Goal: Task Accomplishment & Management: Manage account settings

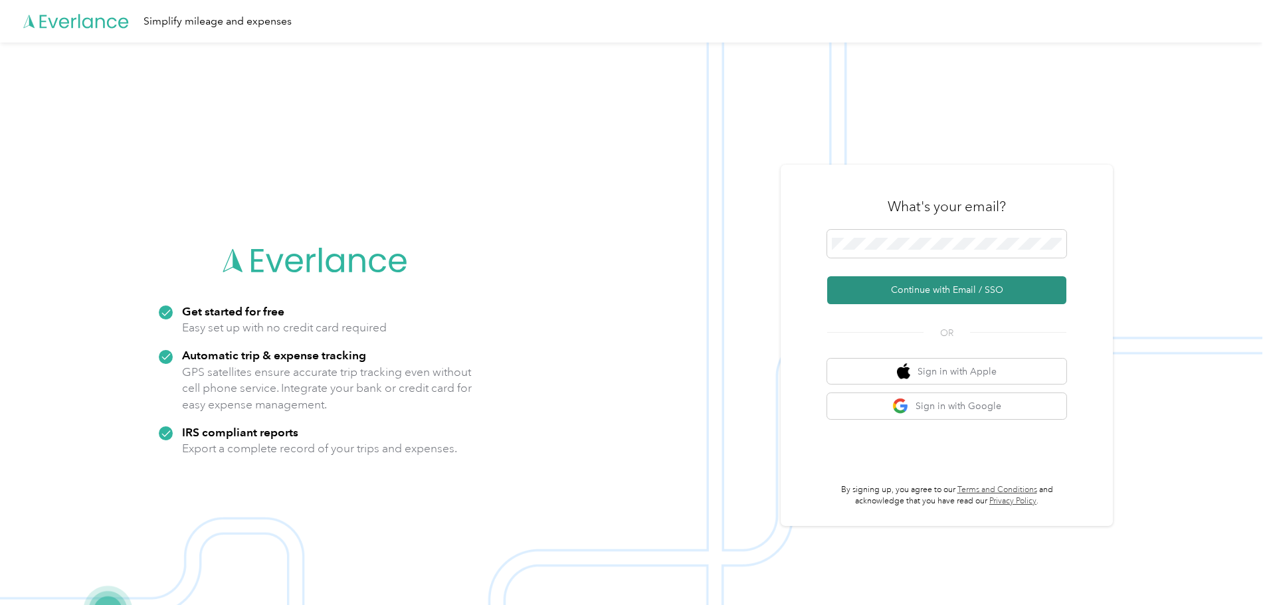
click at [931, 293] on button "Continue with Email / SSO" at bounding box center [946, 290] width 239 height 28
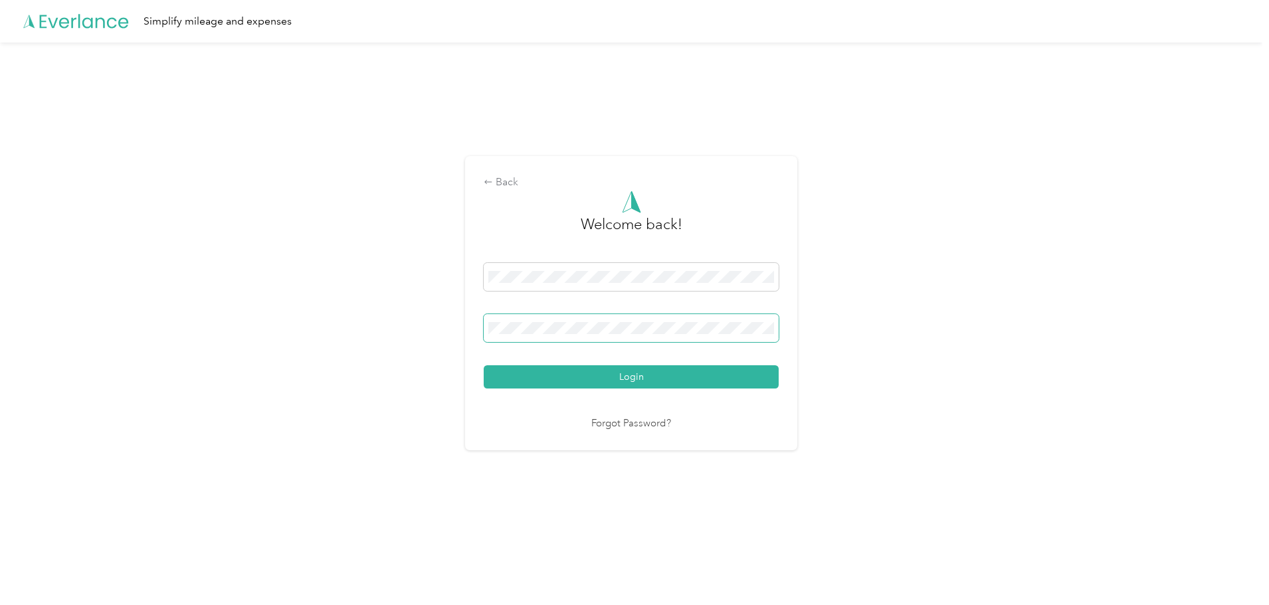
click at [484, 365] on button "Login" at bounding box center [631, 376] width 295 height 23
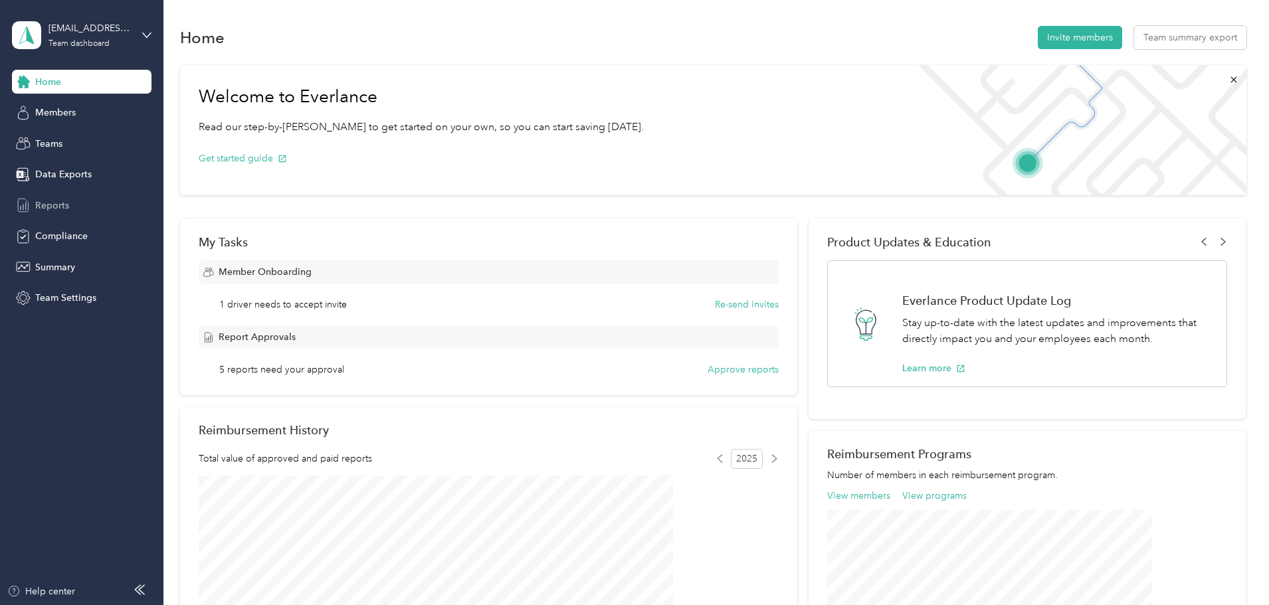
click at [64, 203] on span "Reports" at bounding box center [52, 206] width 34 height 14
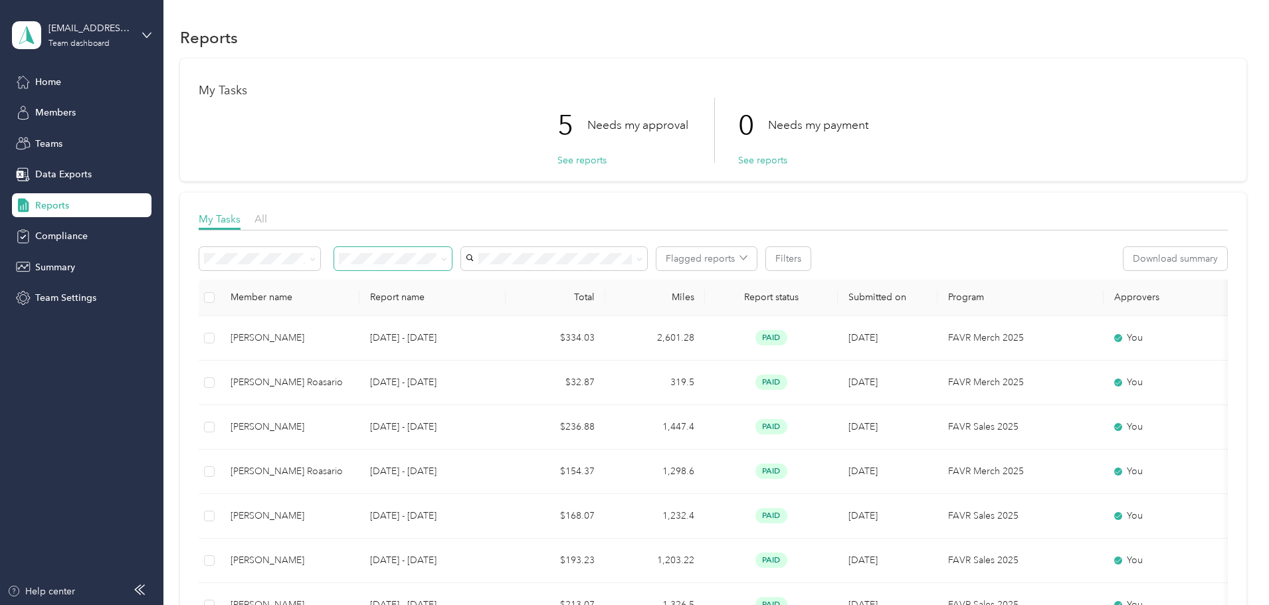
click at [447, 261] on icon at bounding box center [444, 259] width 6 height 6
click at [494, 306] on span "Needs my approval" at bounding box center [473, 306] width 83 height 11
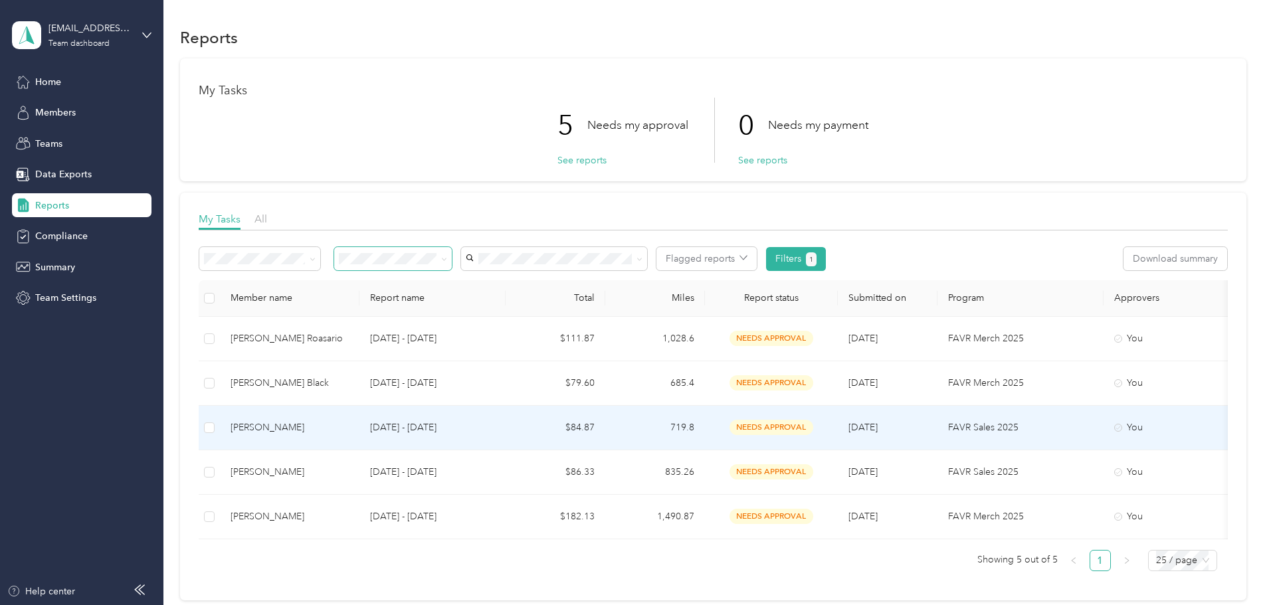
click at [349, 426] on div "[PERSON_NAME]" at bounding box center [290, 428] width 118 height 15
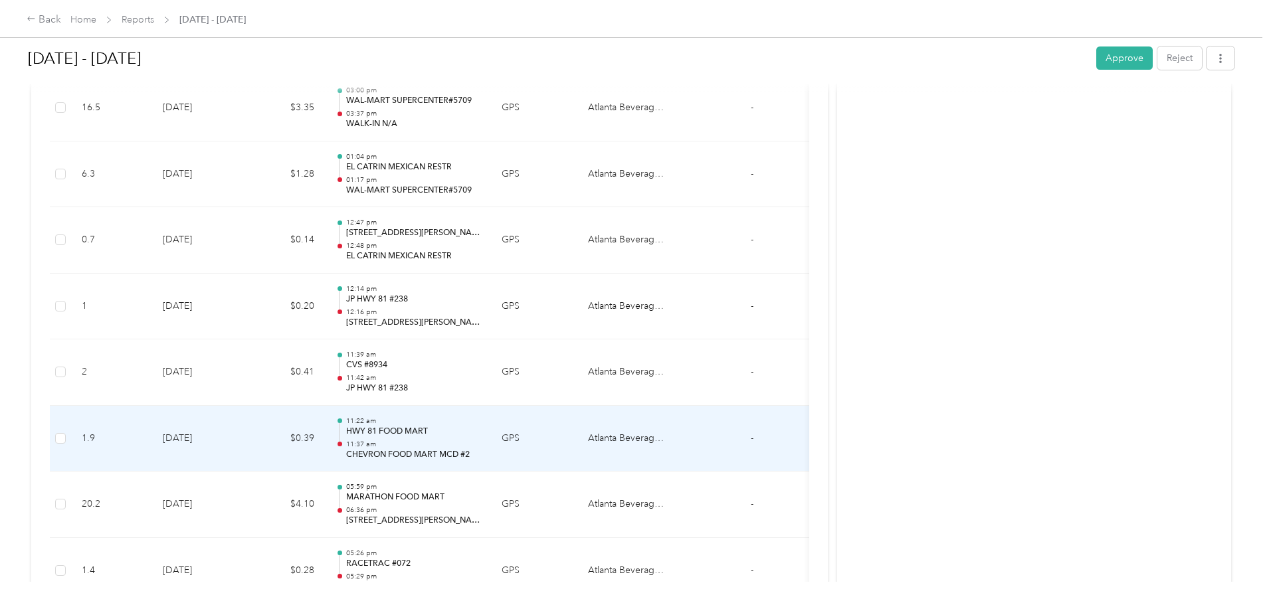
scroll to position [1595, 0]
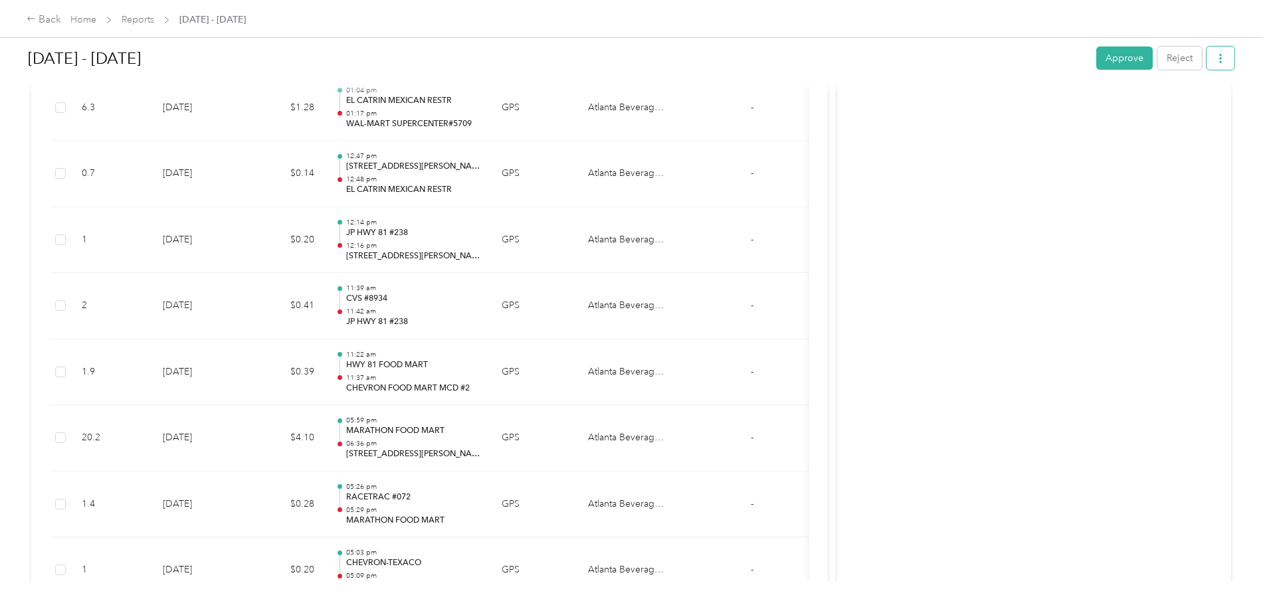
click at [1207, 64] on button "button" at bounding box center [1221, 58] width 28 height 23
click at [1080, 105] on span "Download" at bounding box center [1074, 107] width 44 height 14
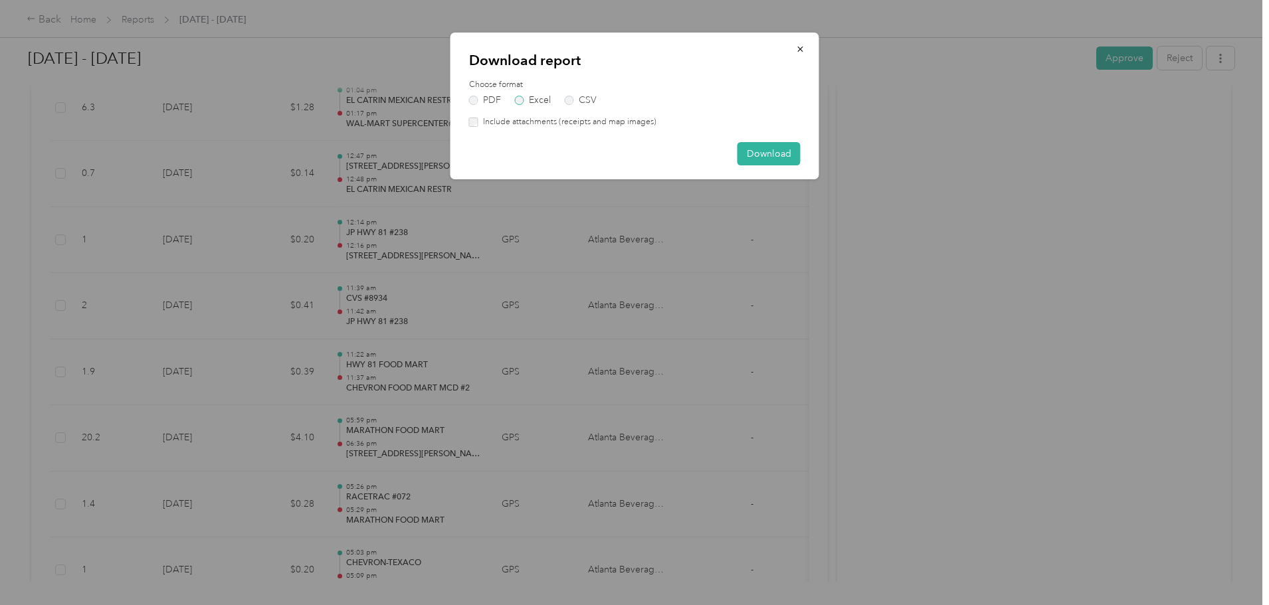
click at [520, 101] on label "Excel" at bounding box center [533, 100] width 36 height 9
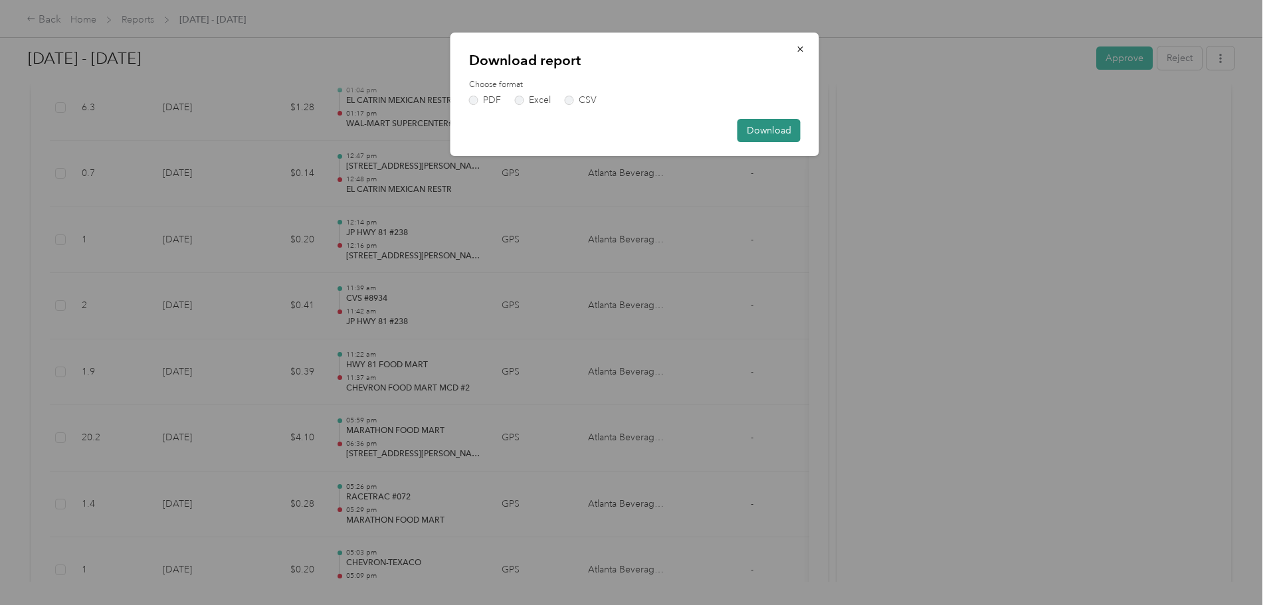
click at [767, 134] on button "Download" at bounding box center [768, 130] width 63 height 23
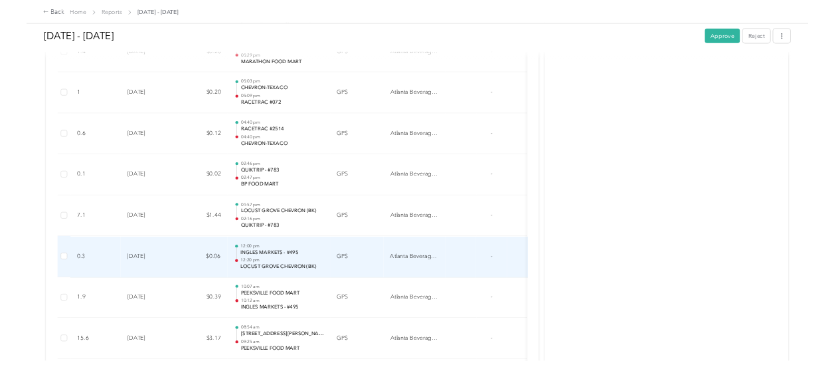
scroll to position [1993, 0]
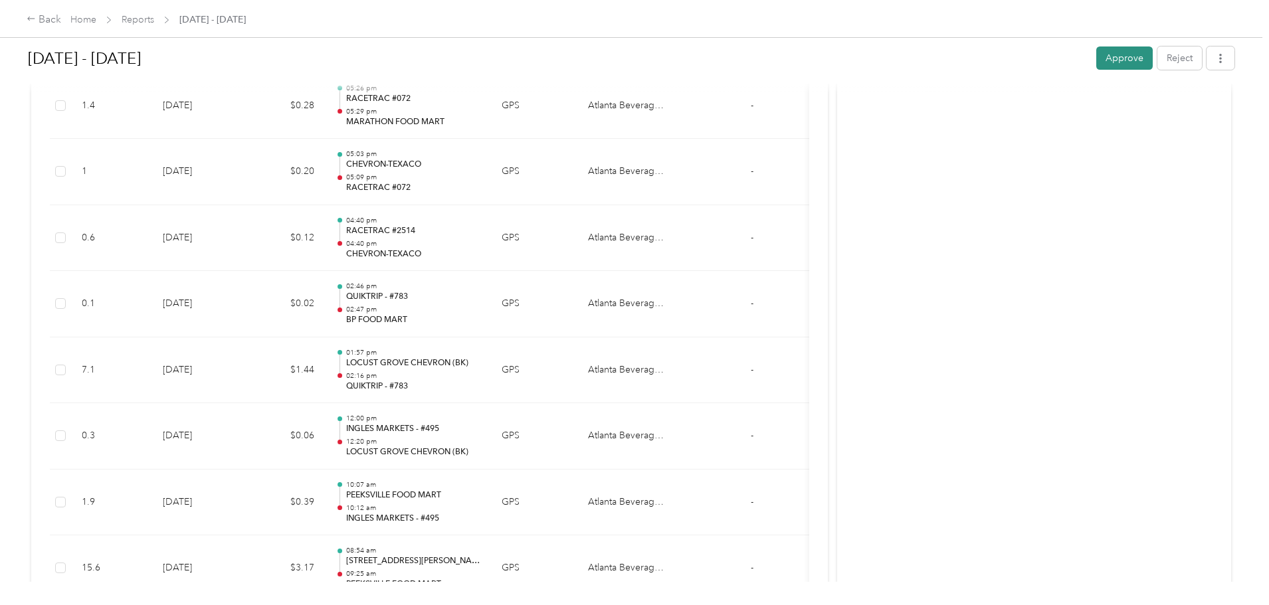
click at [1096, 52] on button "Approve" at bounding box center [1124, 58] width 56 height 23
click at [154, 20] on link "Reports" at bounding box center [138, 19] width 33 height 11
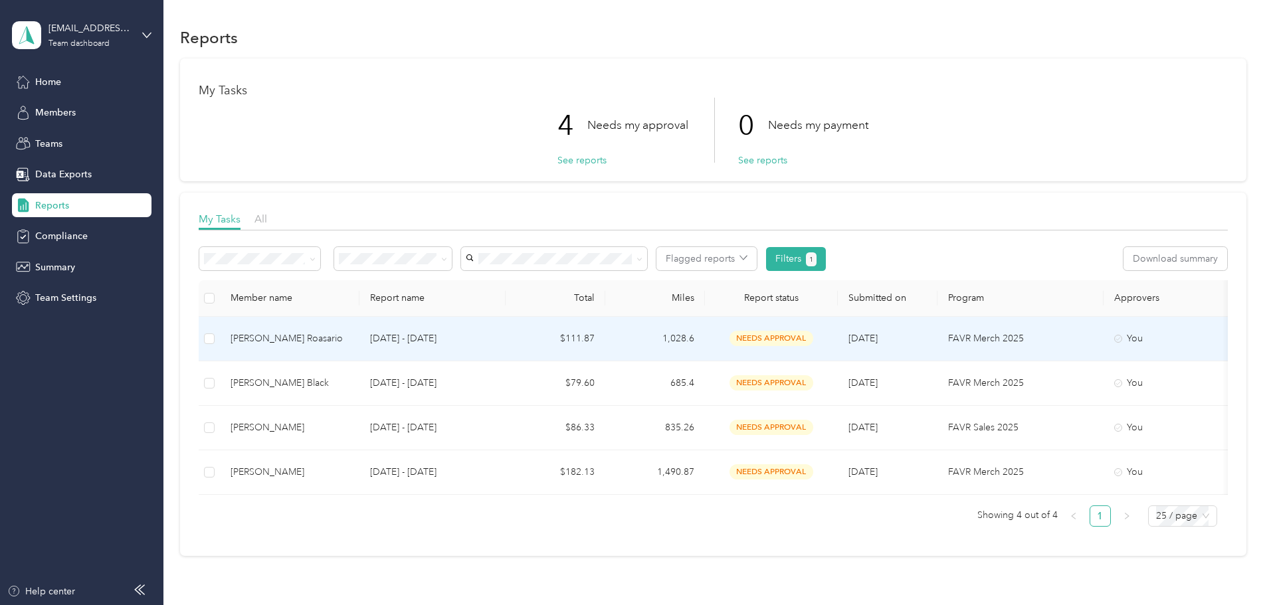
click at [359, 335] on td "[PERSON_NAME] Roasario" at bounding box center [290, 339] width 140 height 45
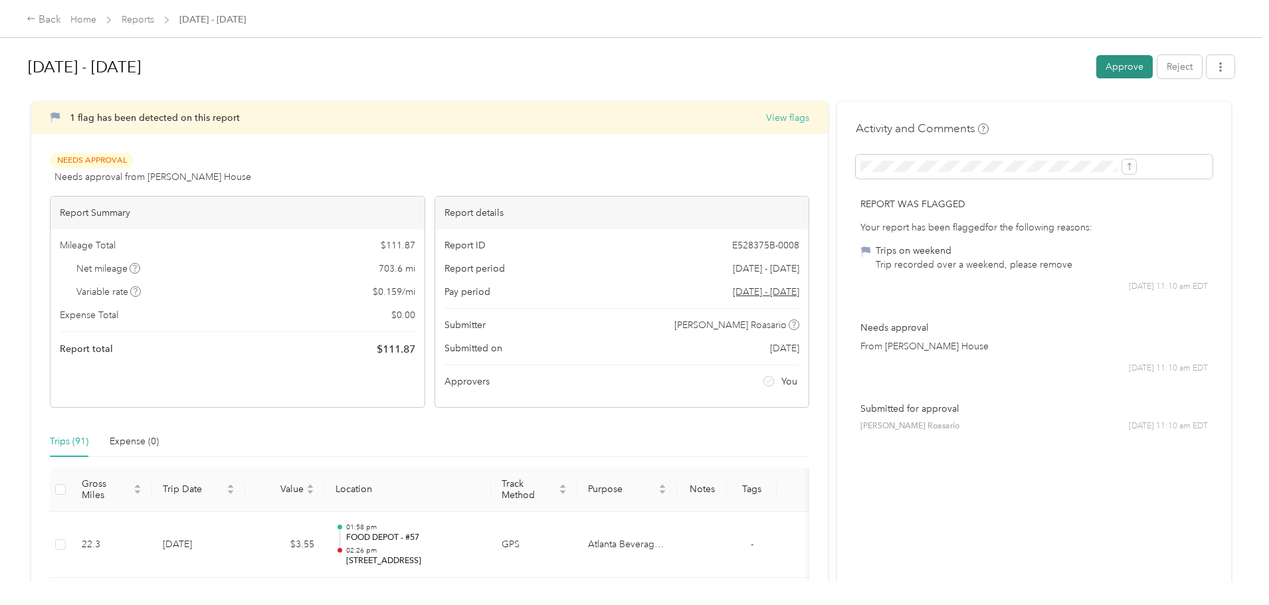
click at [1096, 62] on button "Approve" at bounding box center [1124, 66] width 56 height 23
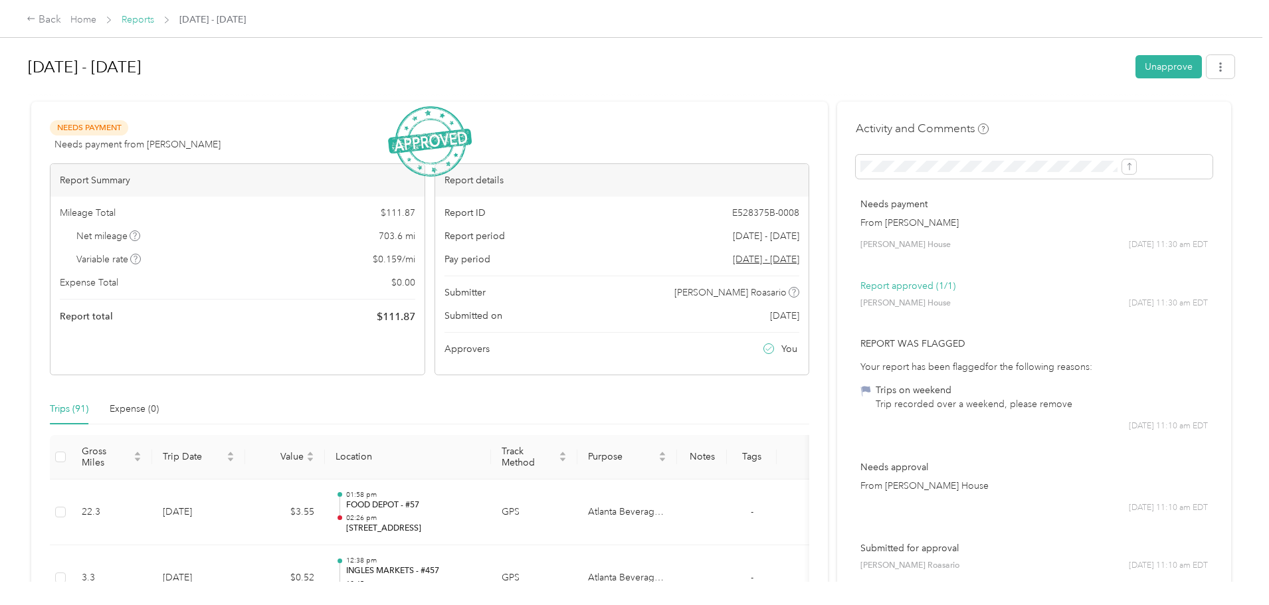
click at [154, 16] on link "Reports" at bounding box center [138, 19] width 33 height 11
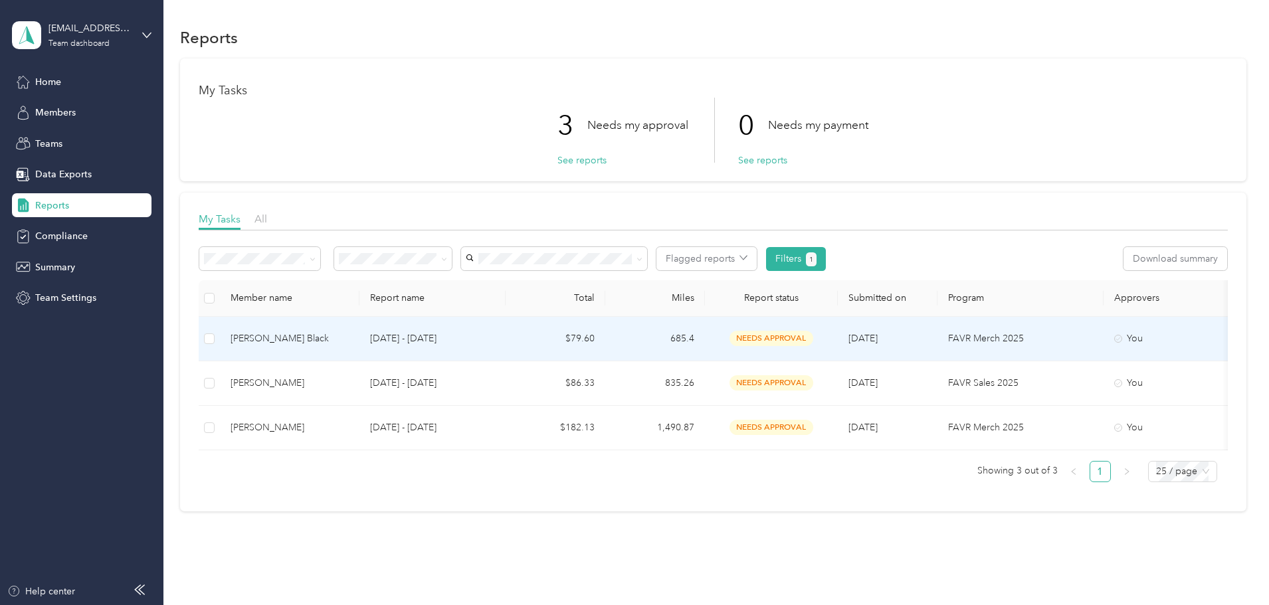
click at [349, 333] on div "[PERSON_NAME] Black" at bounding box center [290, 339] width 118 height 15
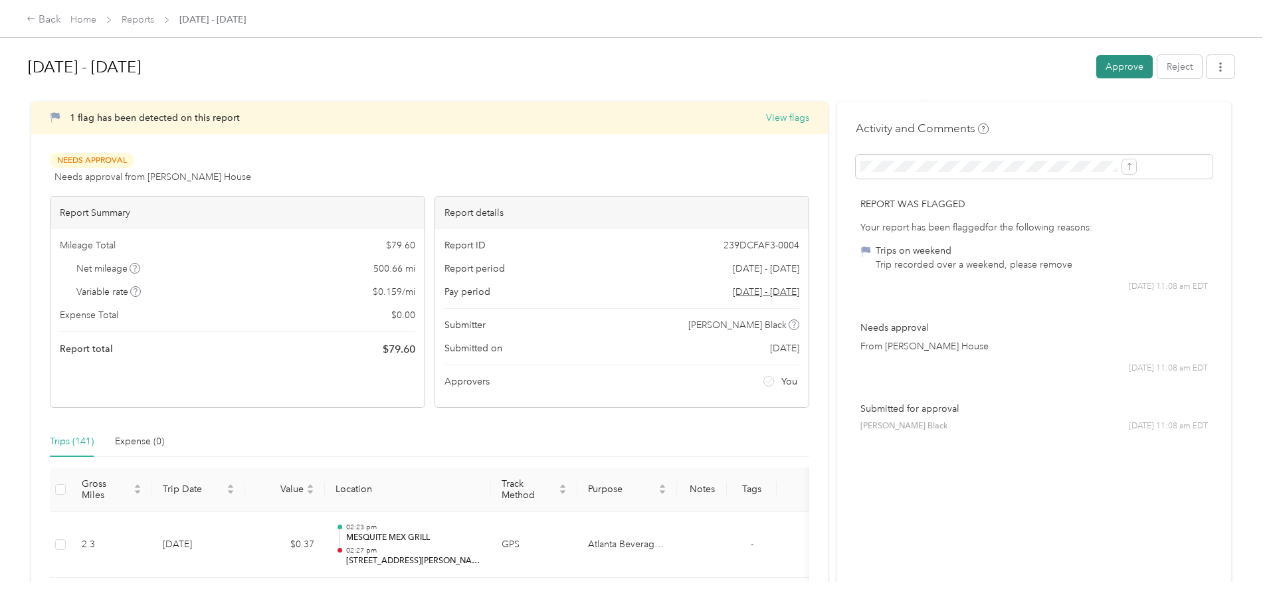
click at [1096, 66] on button "Approve" at bounding box center [1124, 66] width 56 height 23
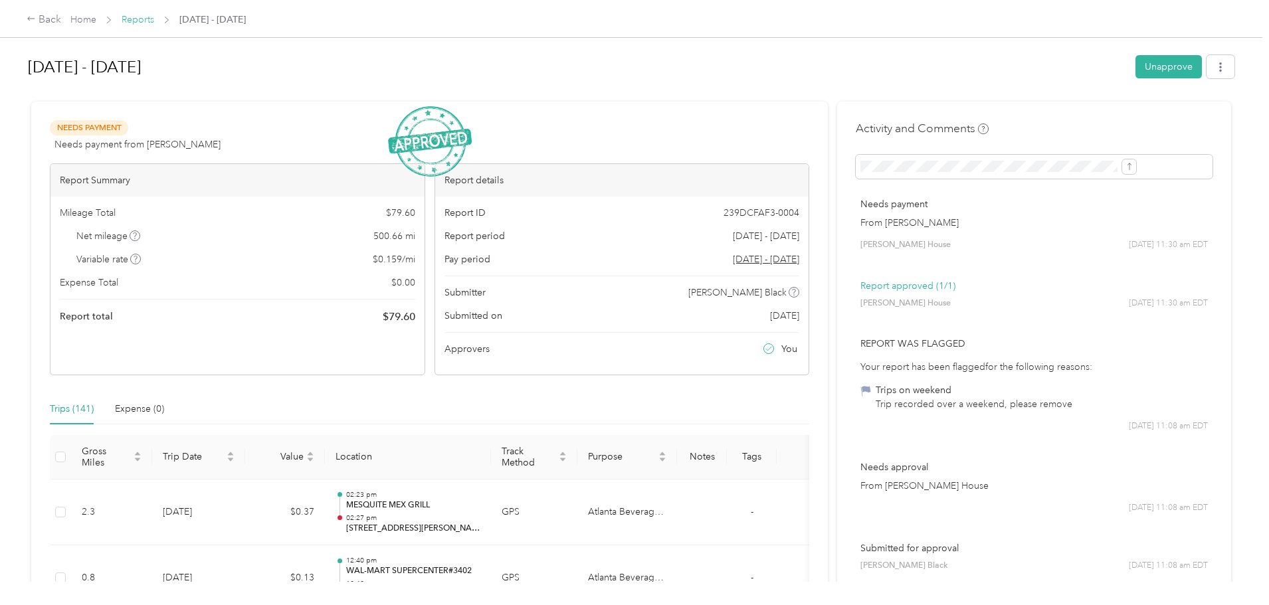
click at [154, 18] on link "Reports" at bounding box center [138, 19] width 33 height 11
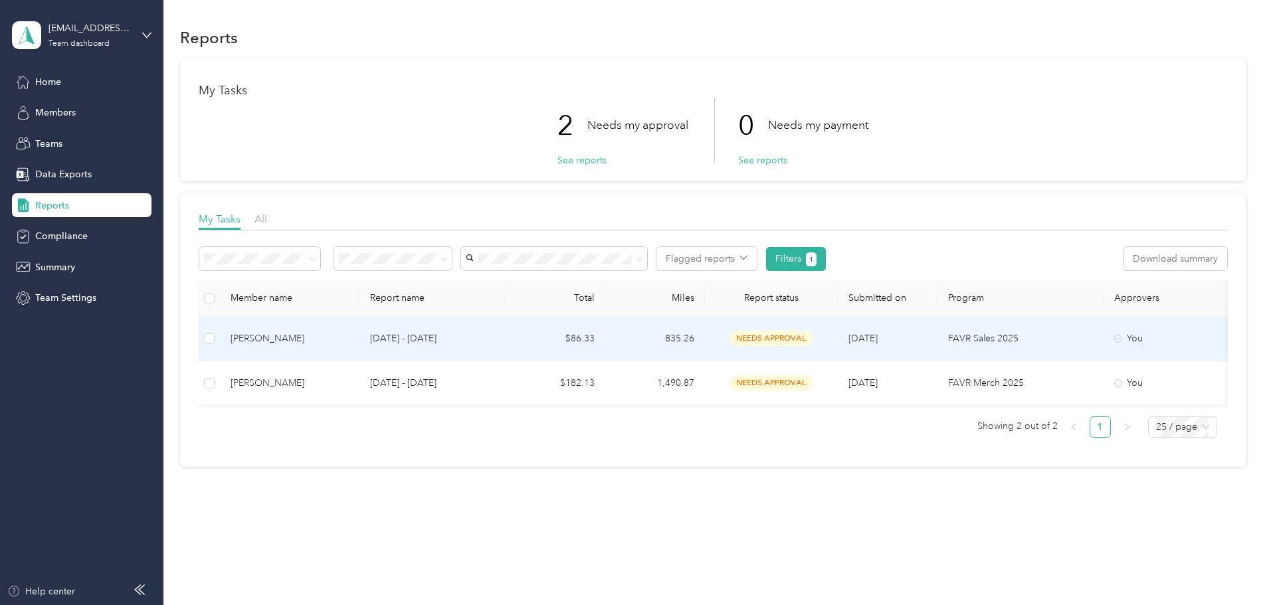
click at [342, 342] on div "[PERSON_NAME]" at bounding box center [290, 339] width 118 height 15
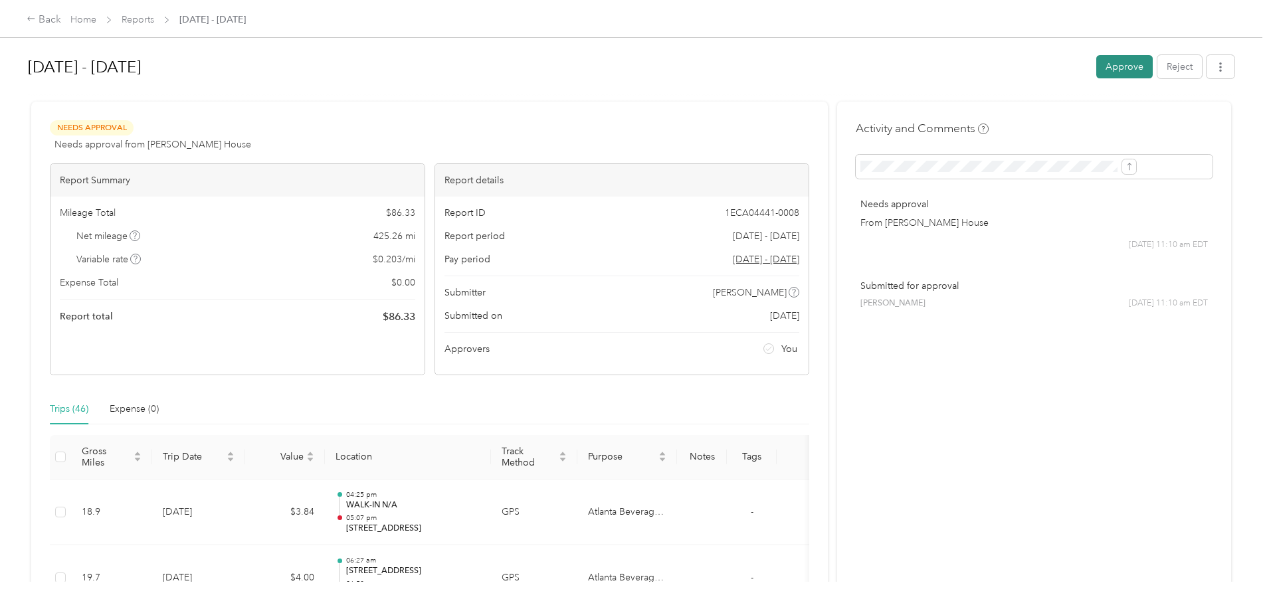
click at [1096, 64] on button "Approve" at bounding box center [1124, 66] width 56 height 23
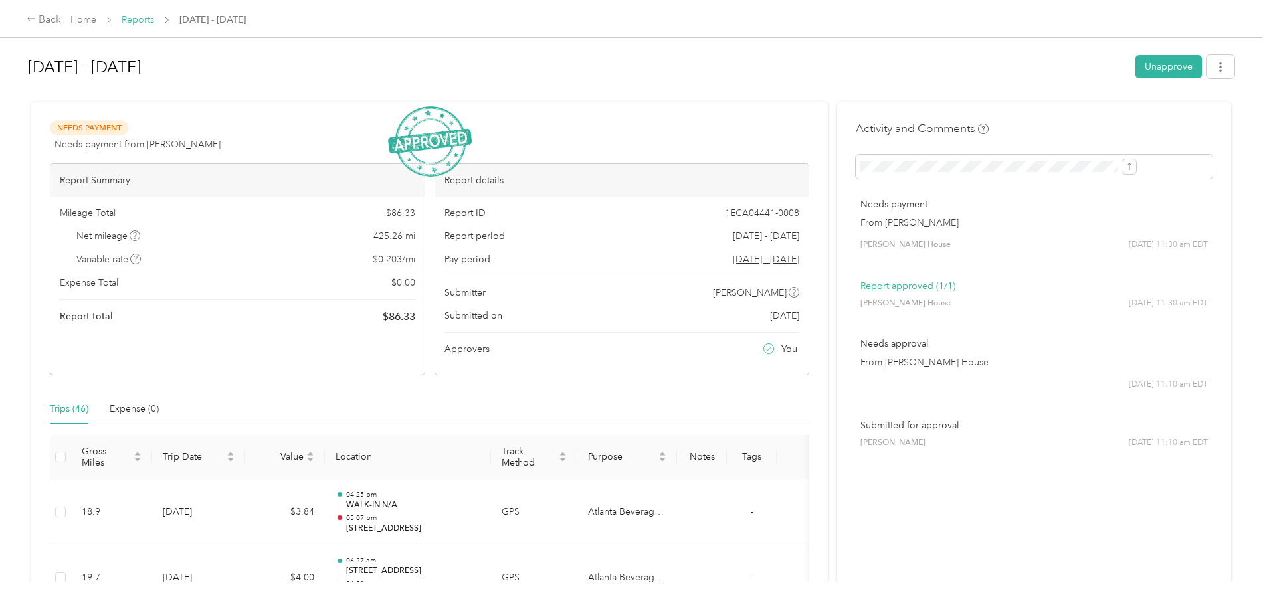
click at [154, 19] on link "Reports" at bounding box center [138, 19] width 33 height 11
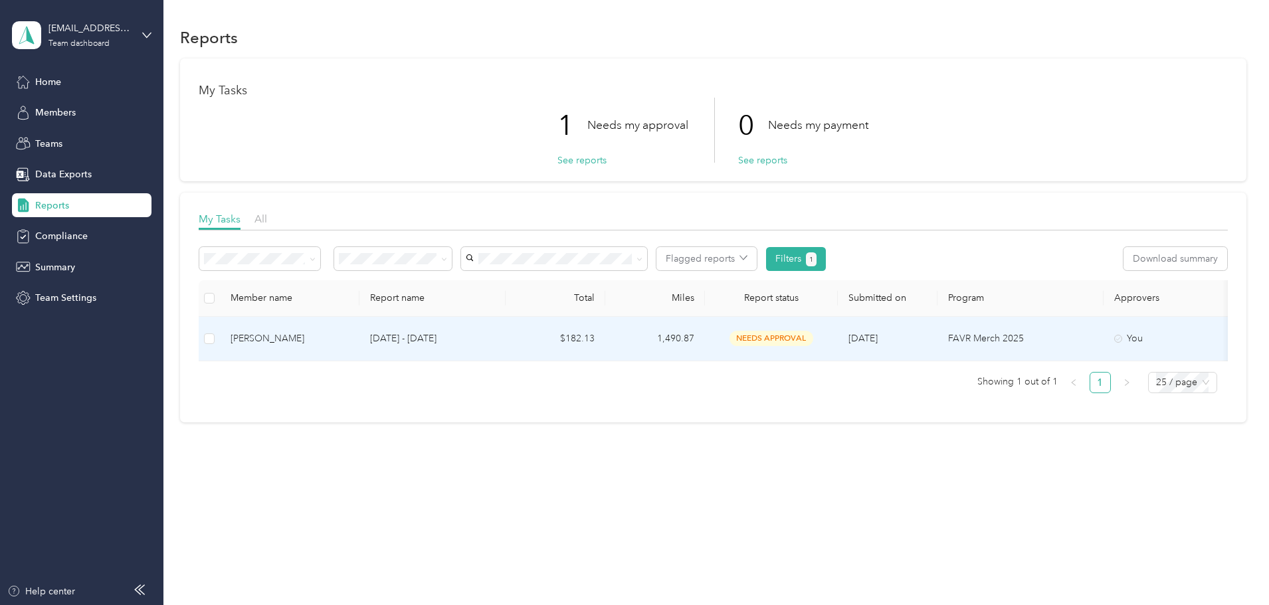
click at [349, 340] on div "[PERSON_NAME]" at bounding box center [290, 339] width 118 height 15
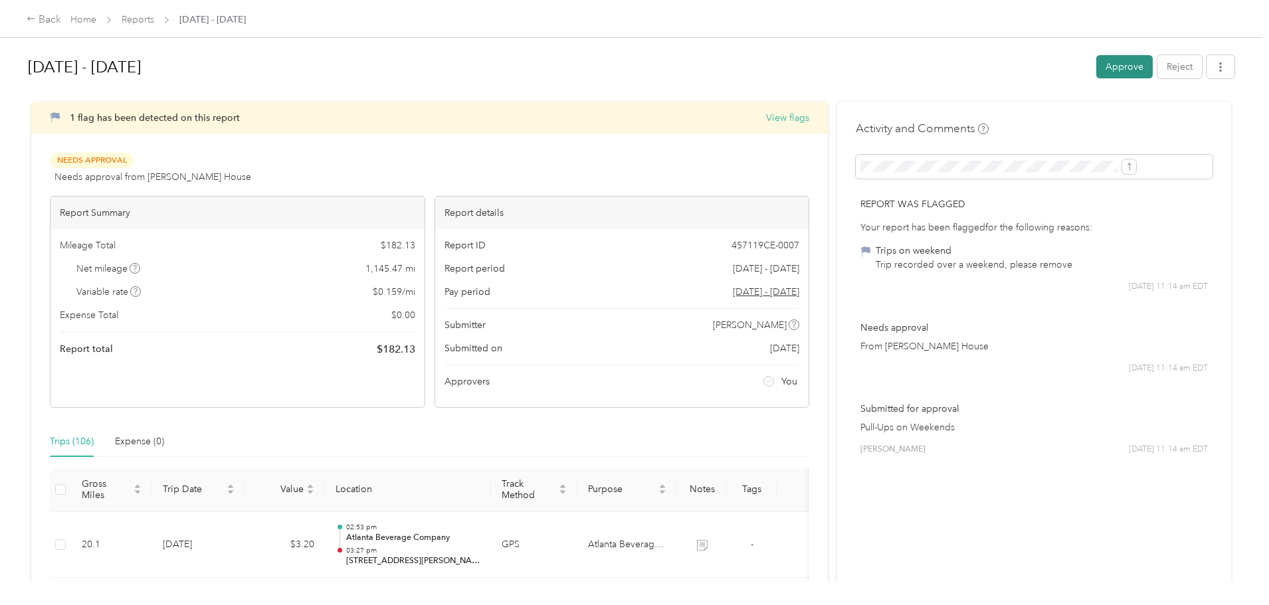
click at [1096, 59] on button "Approve" at bounding box center [1124, 66] width 56 height 23
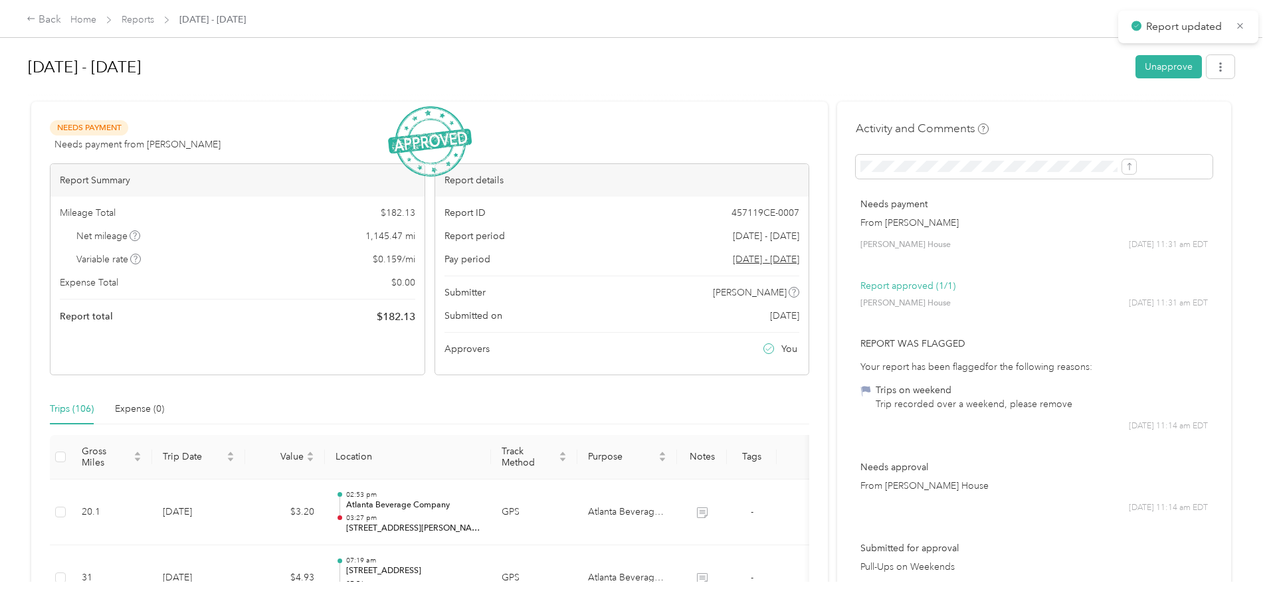
click at [245, 12] on div "Back Home Reports [DATE] - [DATE]" at bounding box center [136, 20] width 219 height 16
click at [154, 17] on link "Reports" at bounding box center [138, 19] width 33 height 11
